Goal: Check status

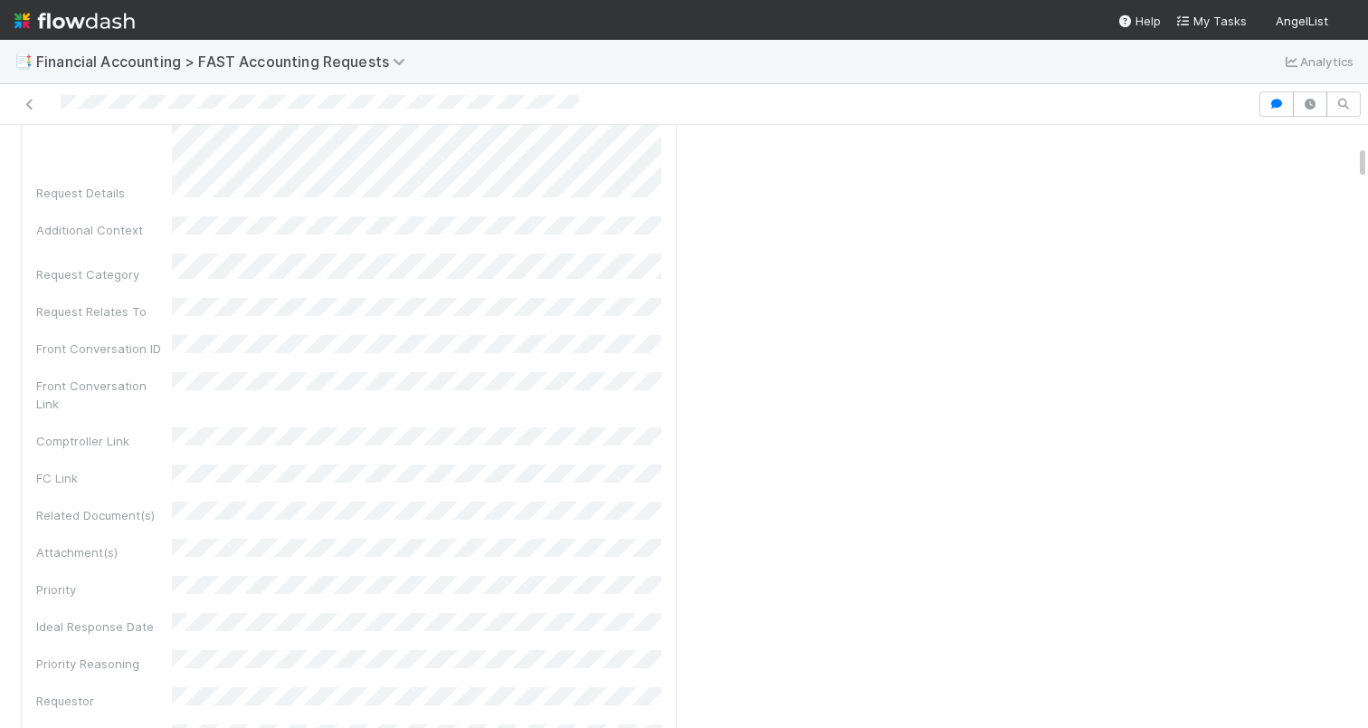
scroll to position [353, 0]
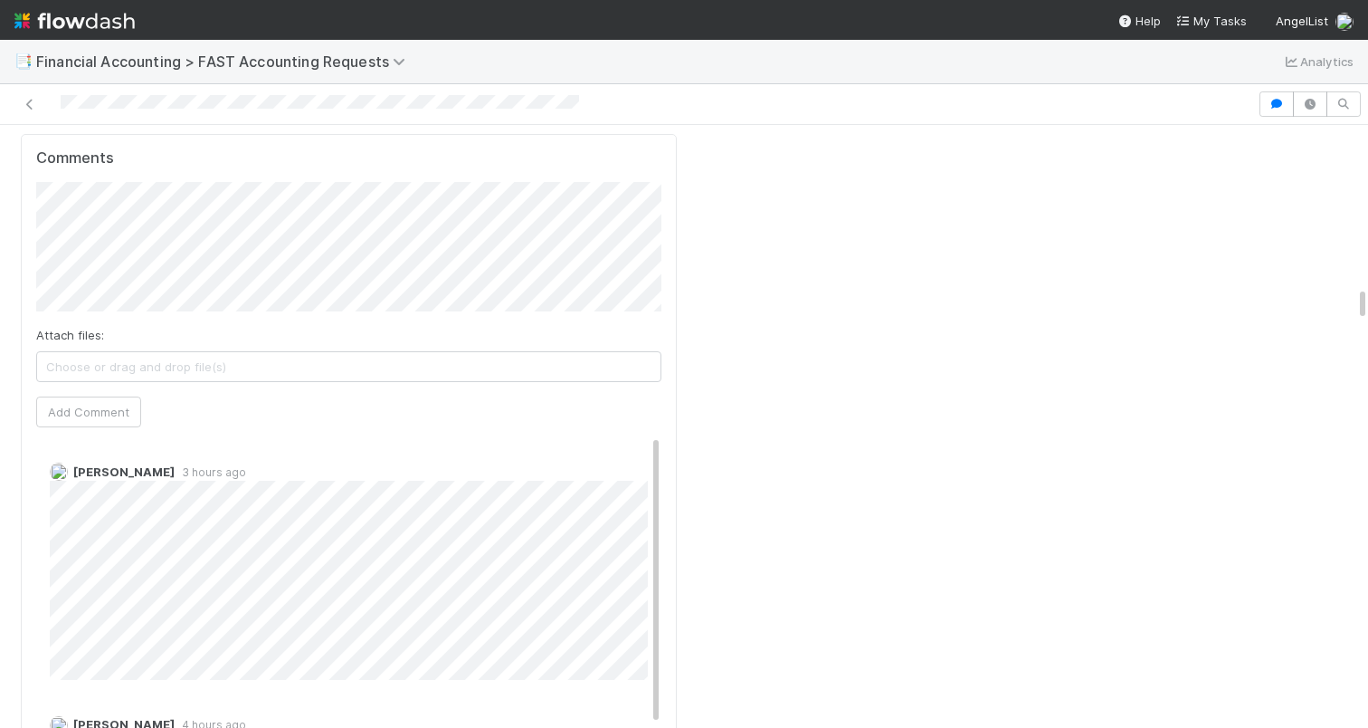
scroll to position [2762, 0]
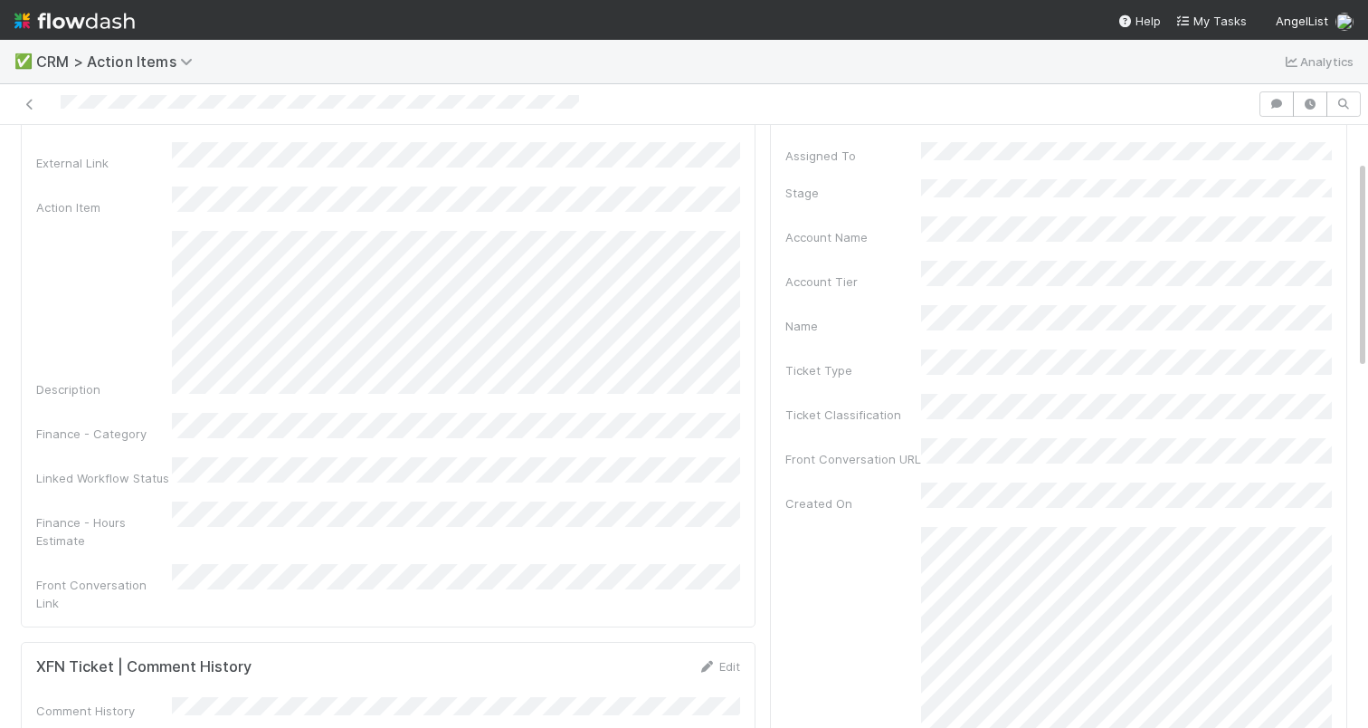
scroll to position [100, 0]
